Goal: Manage account settings

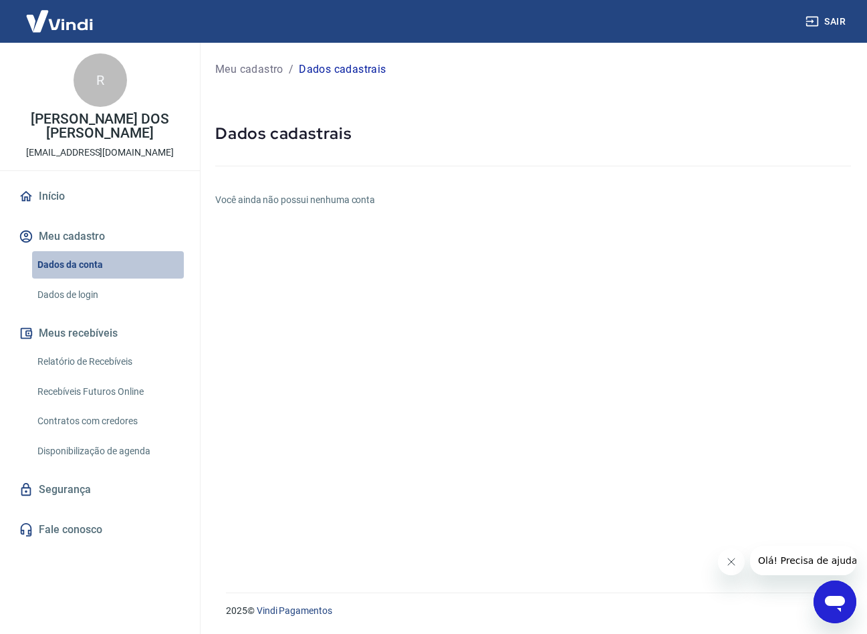
click at [98, 260] on link "Dados da conta" at bounding box center [108, 264] width 152 height 27
click at [322, 203] on h6 "Você ainda não possui nenhuma conta" at bounding box center [533, 200] width 636 height 14
